Goal: Information Seeking & Learning: Get advice/opinions

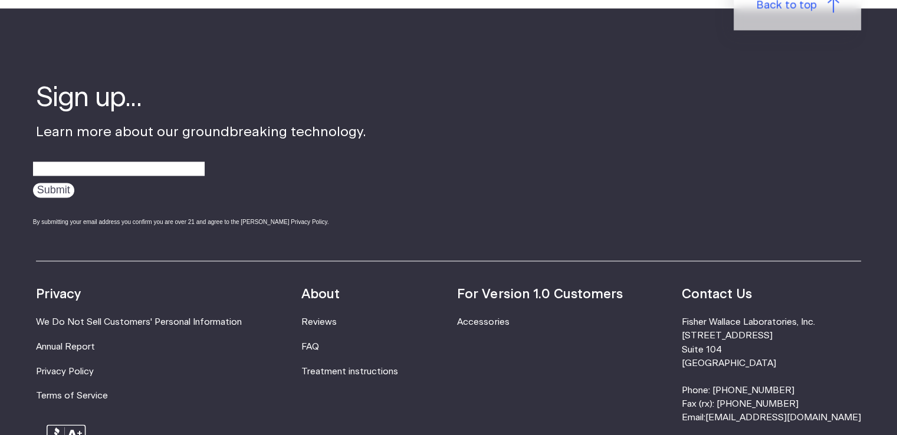
scroll to position [1809, 0]
click at [319, 346] on link "FAQ" at bounding box center [310, 347] width 18 height 9
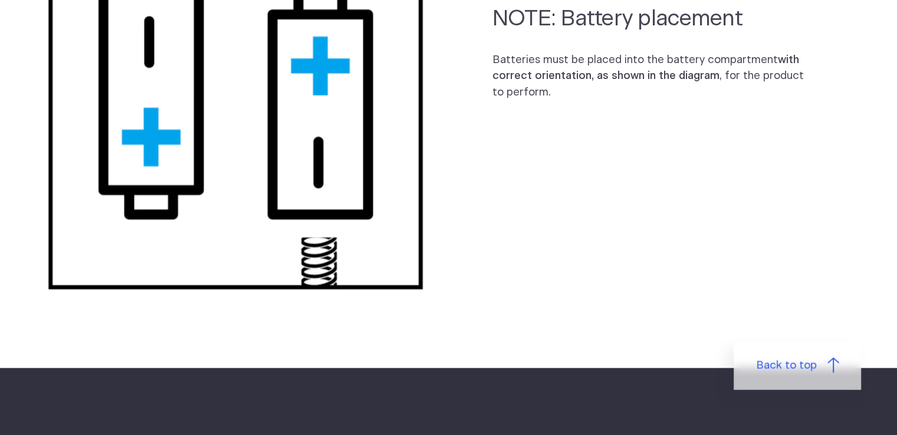
scroll to position [1177, 0]
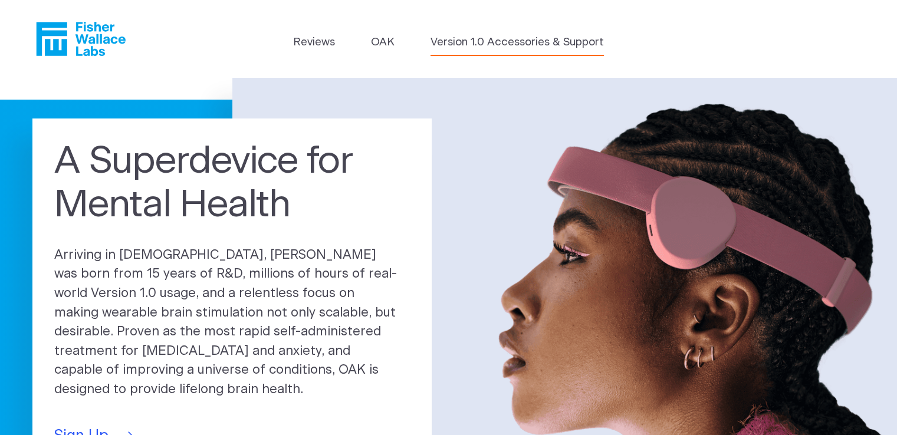
click at [480, 47] on link "Version 1.0 Accessories & Support" at bounding box center [517, 42] width 173 height 17
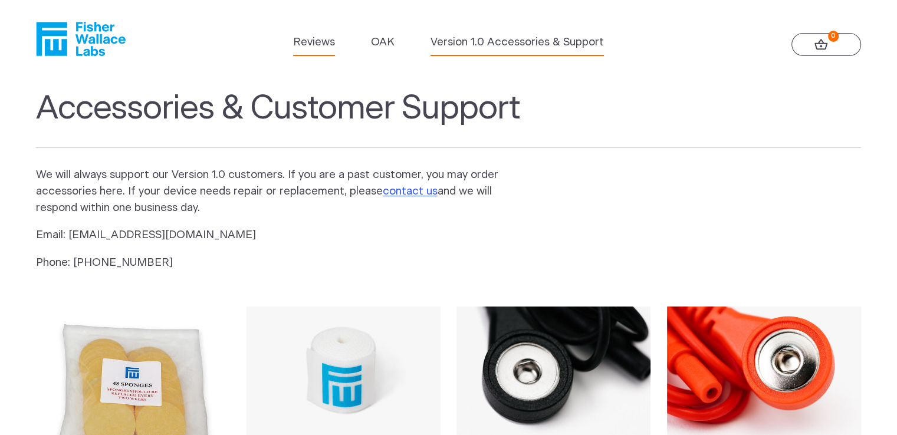
click at [309, 38] on link "Reviews" at bounding box center [314, 42] width 42 height 17
